Goal: Contribute content

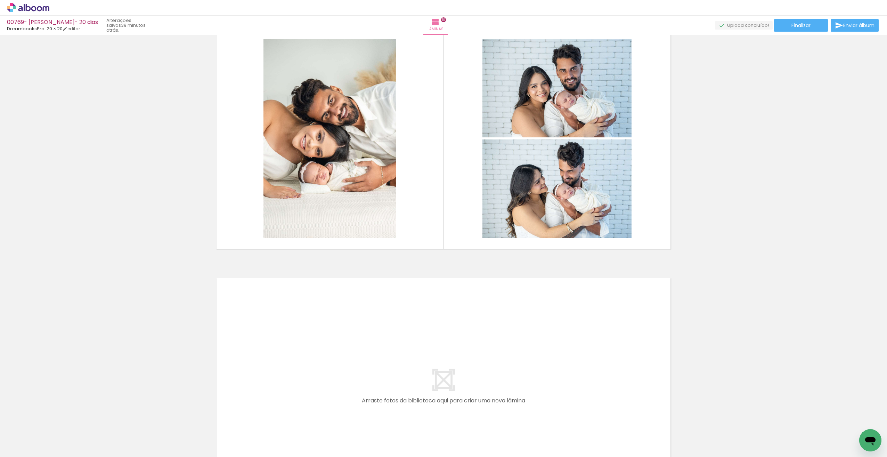
scroll to position [2265, 0]
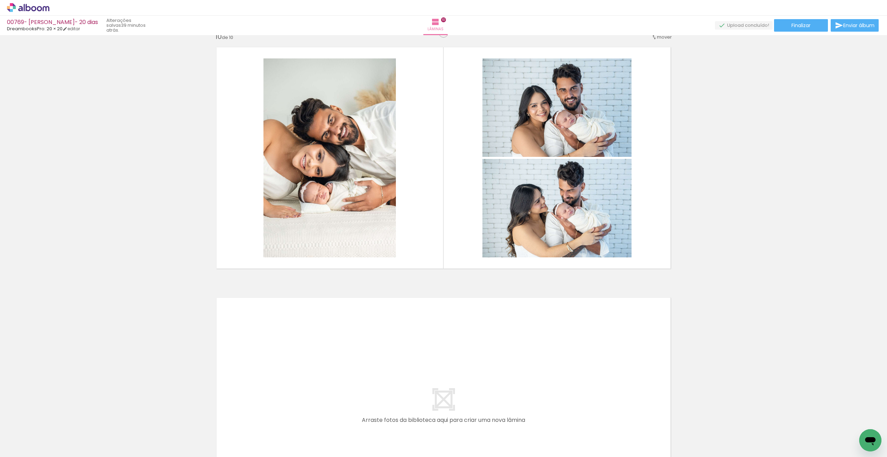
click at [35, 448] on span "Adicionar Fotos" at bounding box center [24, 447] width 21 height 8
click at [0, 0] on input "file" at bounding box center [0, 0] width 0 height 0
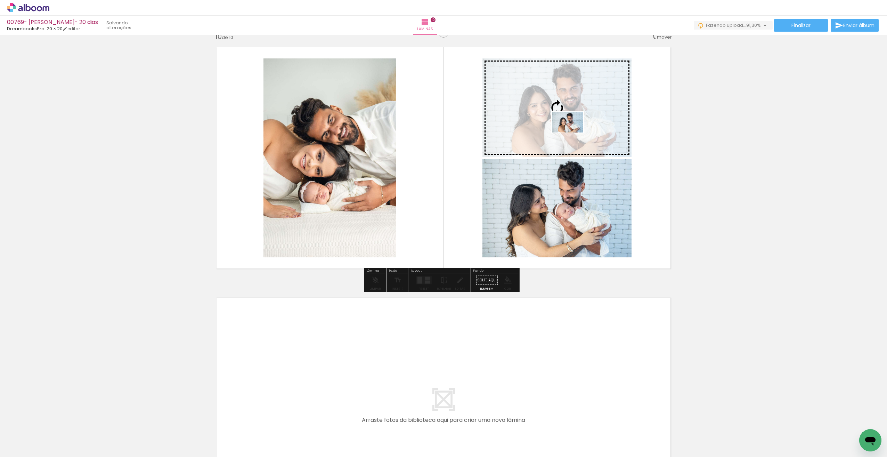
drag, startPoint x: 827, startPoint y: 438, endPoint x: 573, endPoint y: 132, distance: 398.0
click at [573, 133] on quentale-workspace at bounding box center [443, 228] width 887 height 457
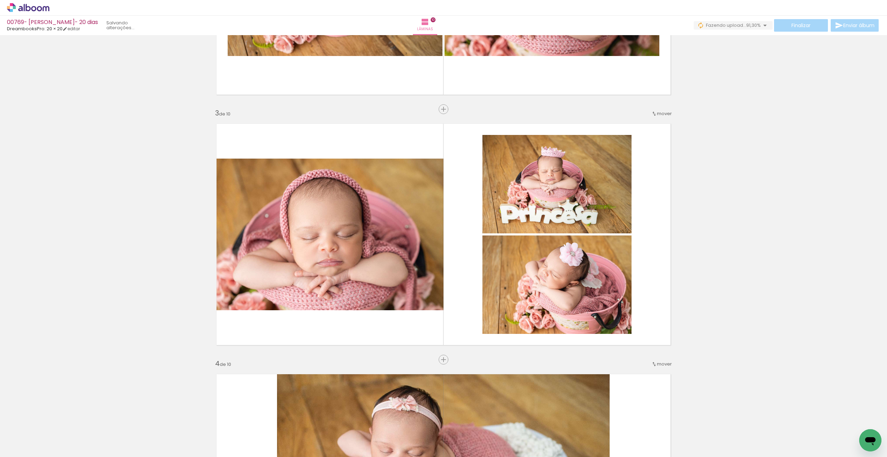
scroll to position [365, 0]
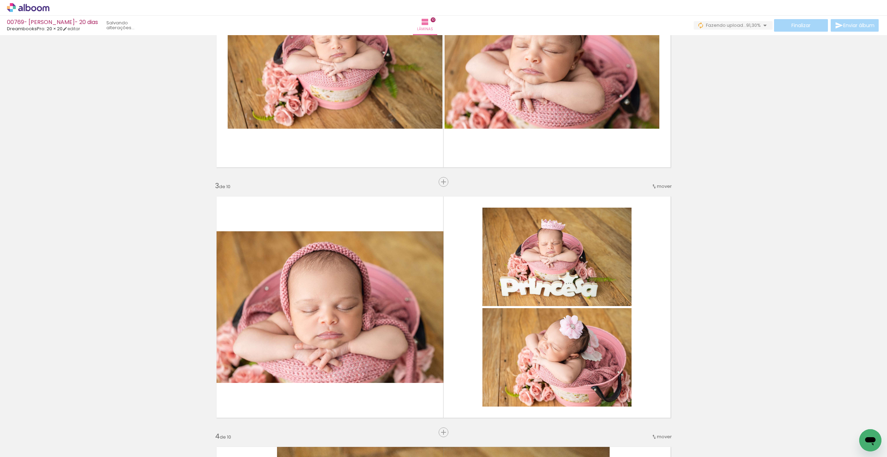
drag, startPoint x: 881, startPoint y: 122, endPoint x: 878, endPoint y: 89, distance: 33.2
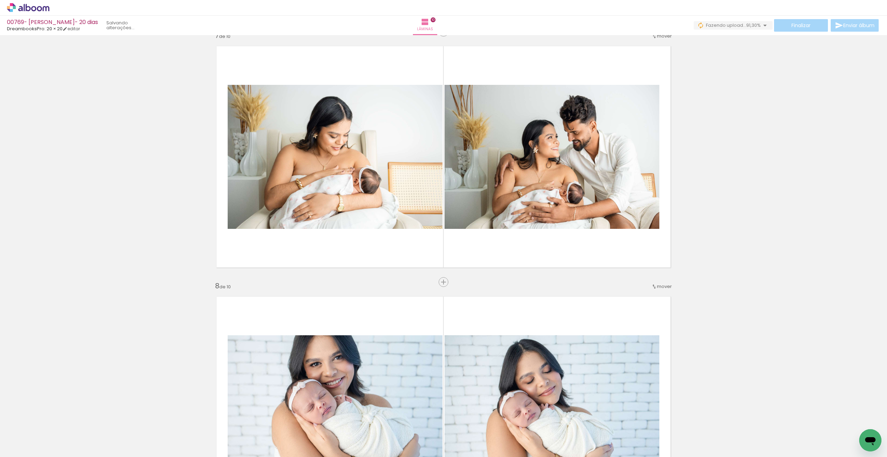
scroll to position [1496, 0]
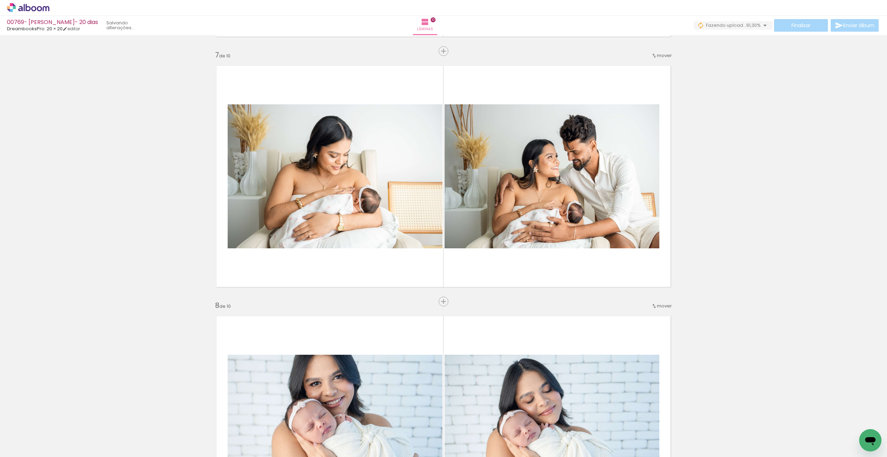
click at [861, 434] on div "Abrir janela de mensagens" at bounding box center [870, 439] width 21 height 21
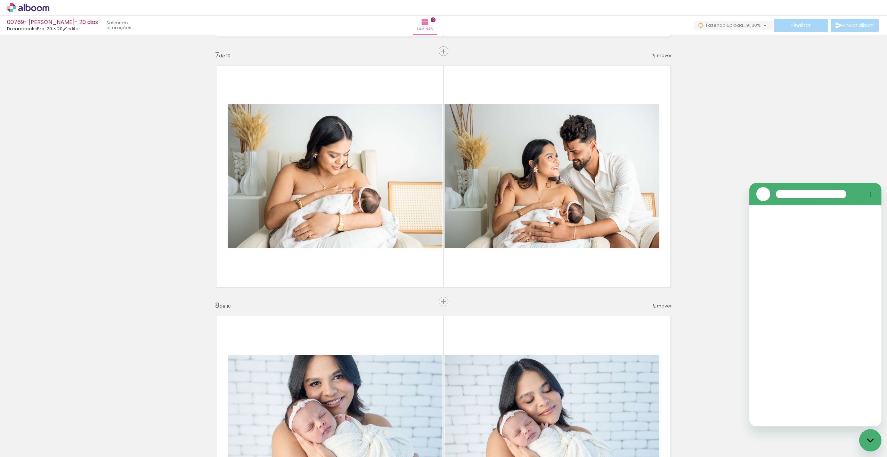
scroll to position [0, 0]
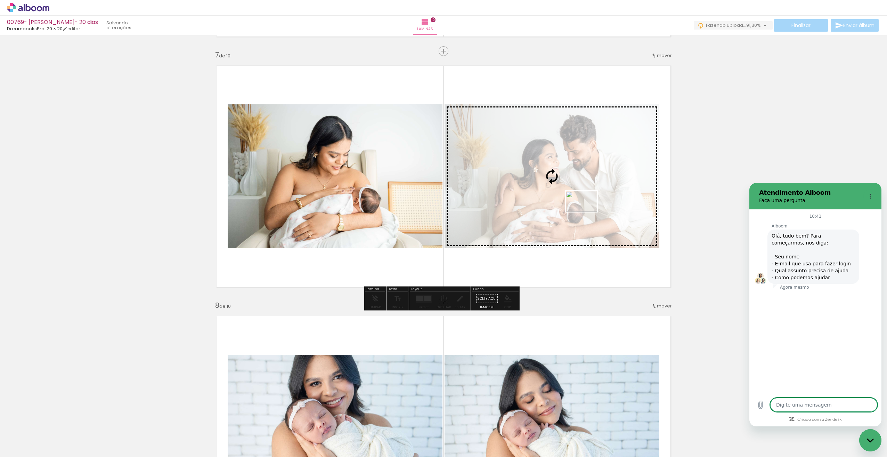
drag, startPoint x: 855, startPoint y: 439, endPoint x: 584, endPoint y: 211, distance: 354.1
click at [585, 212] on quentale-workspace at bounding box center [443, 228] width 887 height 457
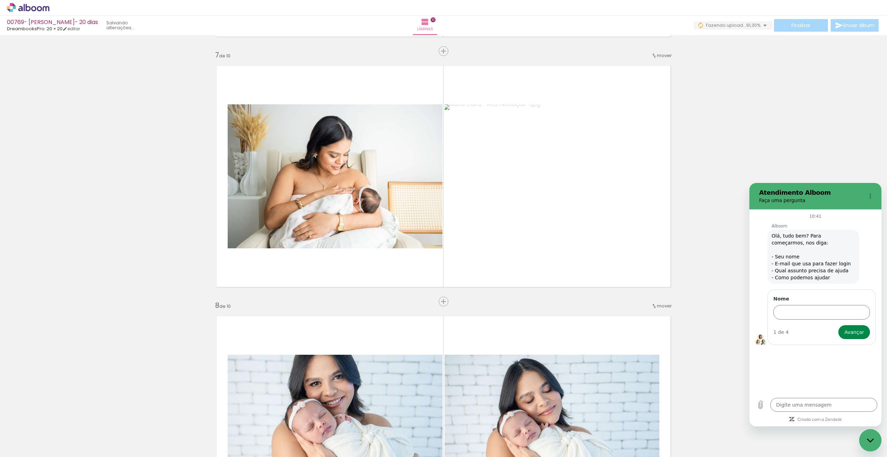
click at [864, 438] on div "Fechar janela de mensagens" at bounding box center [870, 439] width 21 height 21
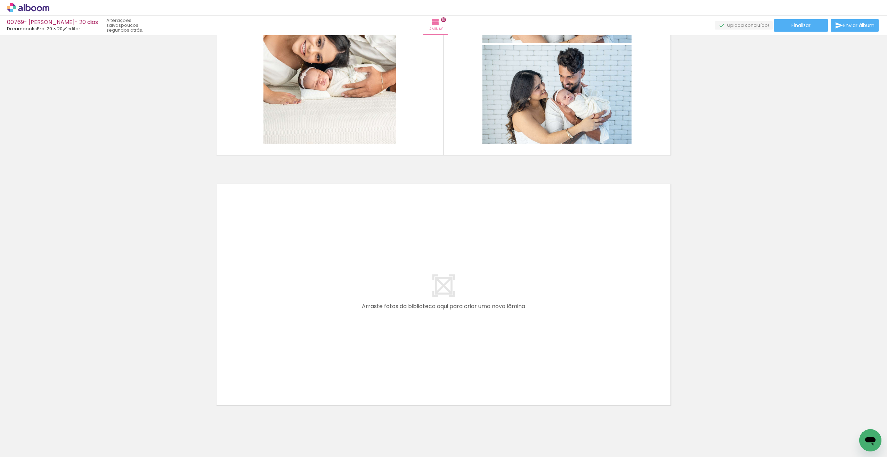
scroll to position [2348, 0]
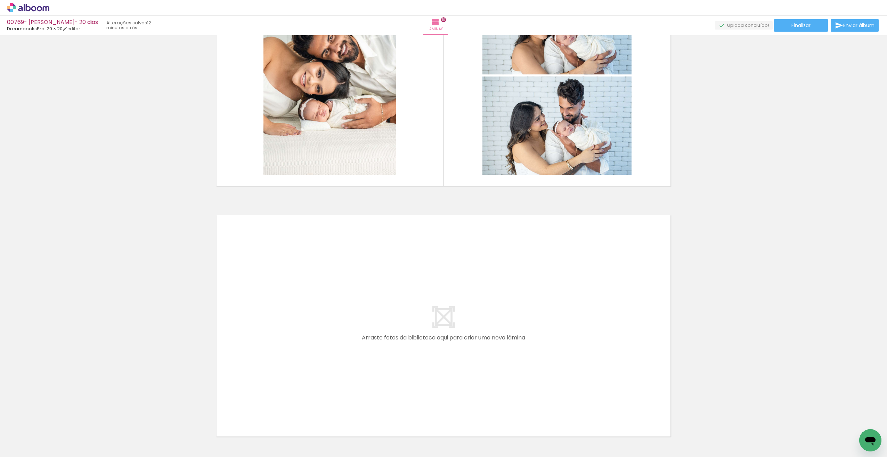
type textarea "x"
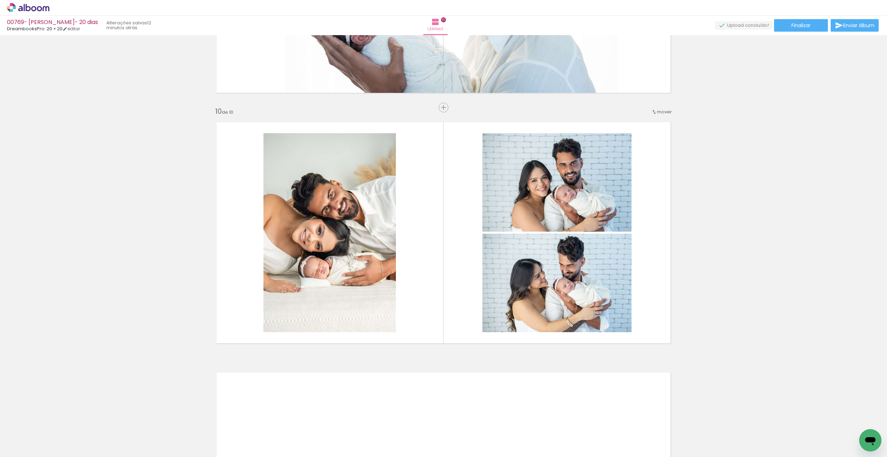
scroll to position [2179, 0]
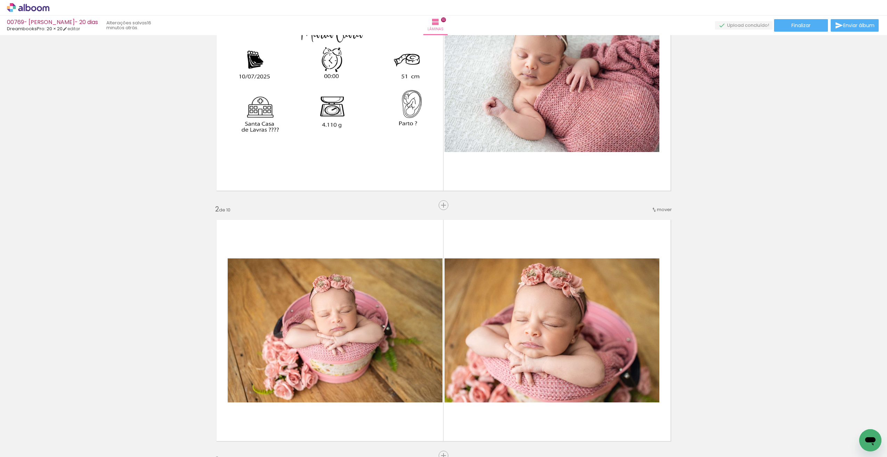
scroll to position [80, 0]
